Goal: Task Accomplishment & Management: Manage account settings

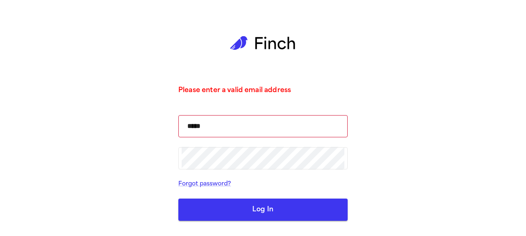
click at [212, 127] on input "*****" at bounding box center [263, 126] width 163 height 23
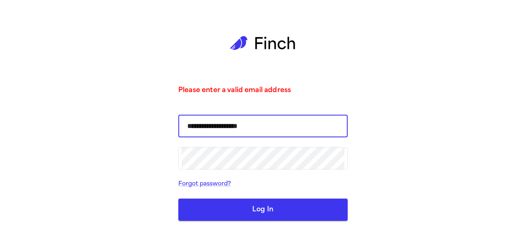
type input "**********"
click at [178, 198] on button "Log In" at bounding box center [262, 209] width 169 height 22
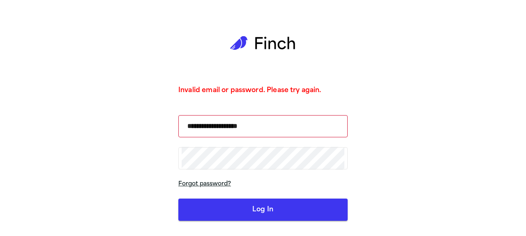
click at [299, 183] on link "Forgot password?" at bounding box center [262, 184] width 169 height 10
